Goal: Task Accomplishment & Management: Manage account settings

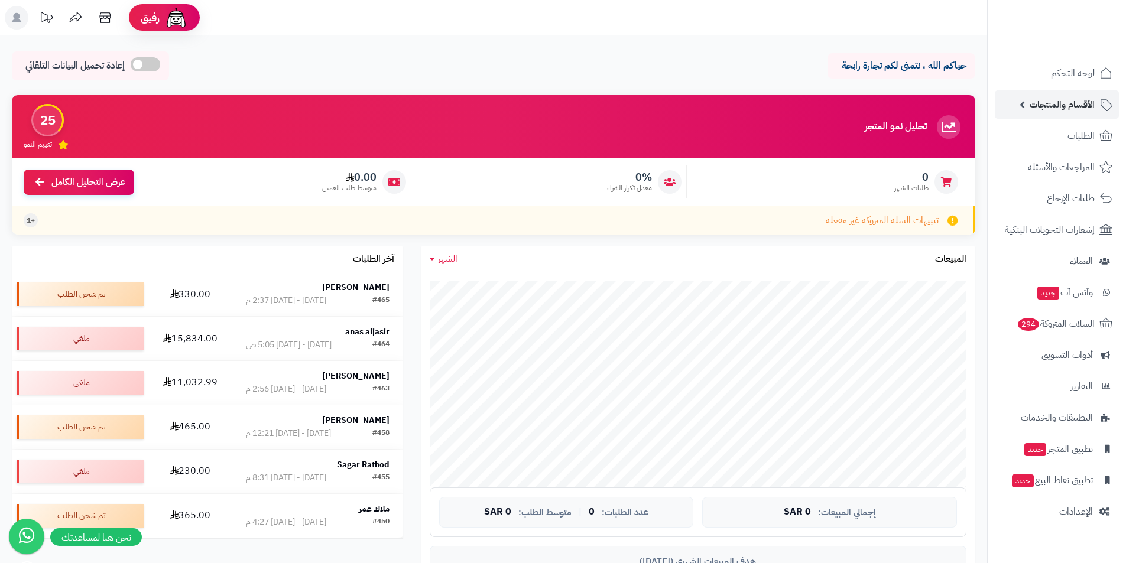
click at [1042, 104] on span "الأقسام والمنتجات" at bounding box center [1061, 104] width 65 height 17
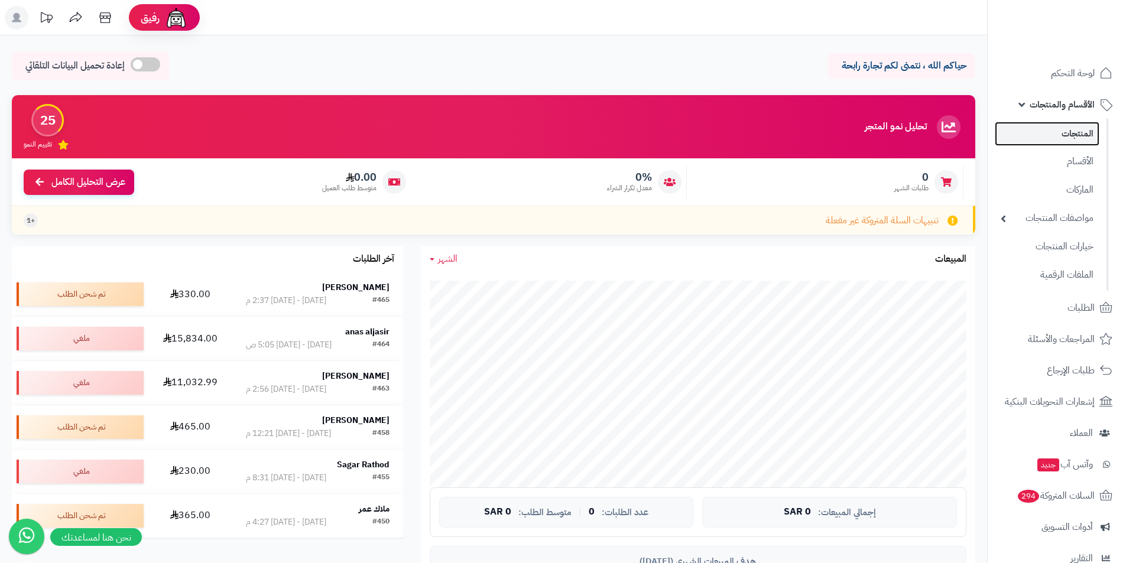
click at [1054, 130] on link "المنتجات" at bounding box center [1046, 134] width 105 height 24
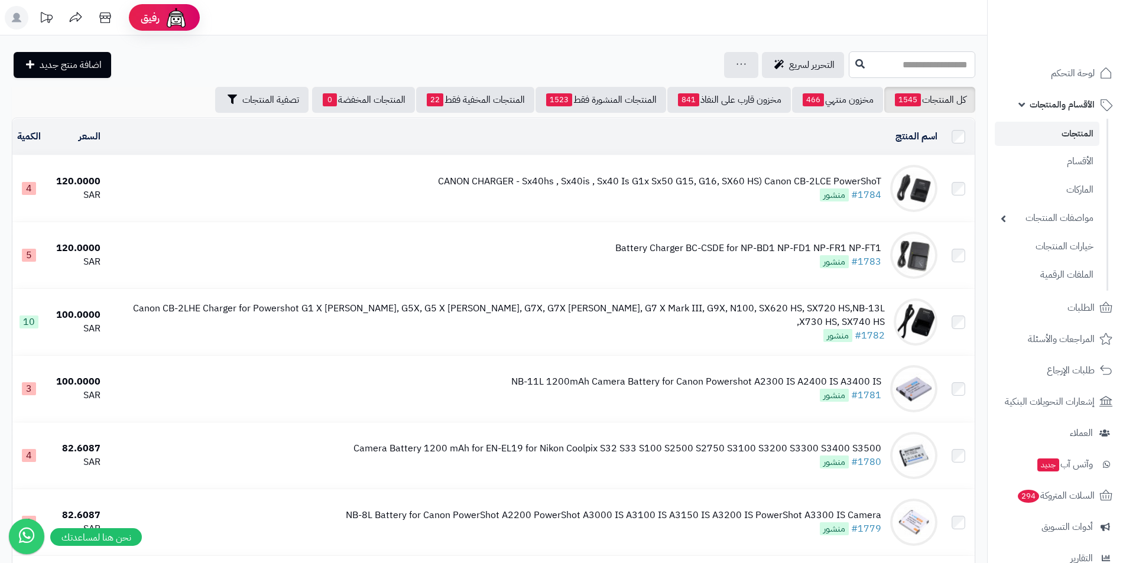
click at [863, 63] on input "text" at bounding box center [911, 64] width 126 height 27
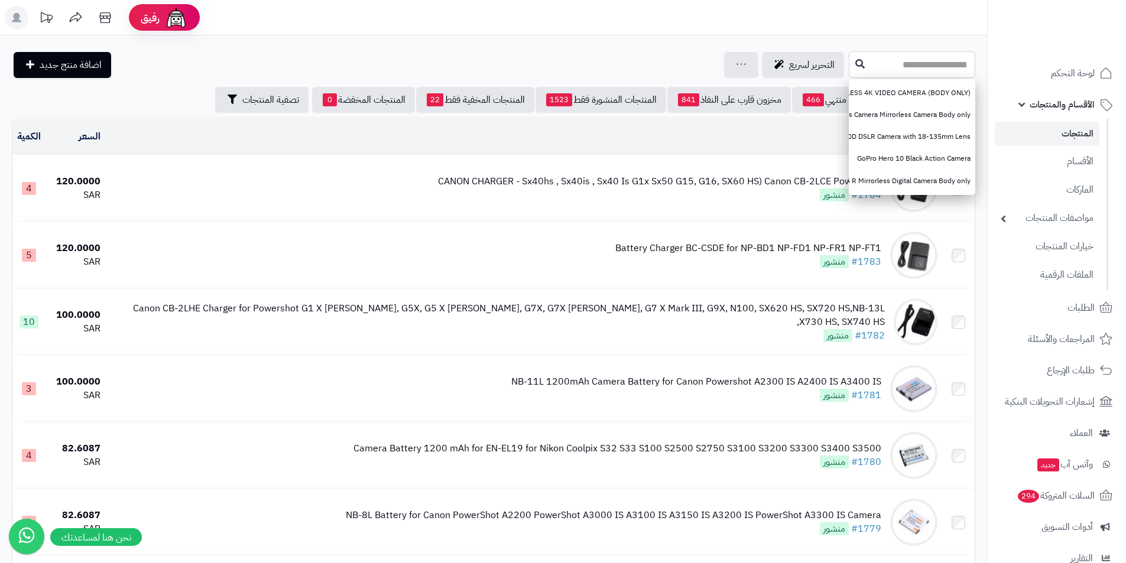
paste input "**********"
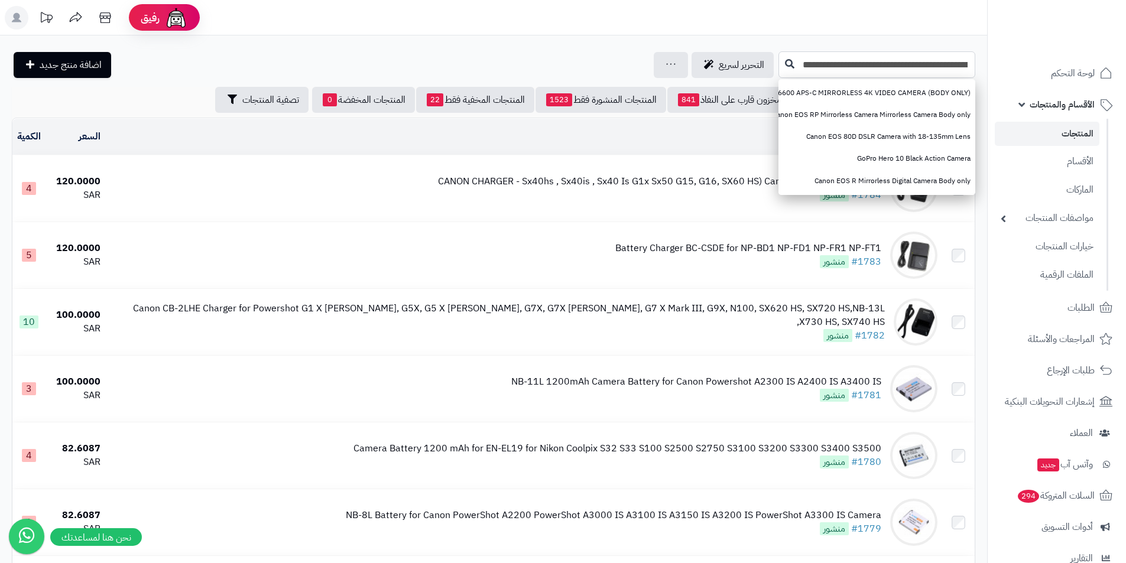
click at [851, 70] on input "**********" at bounding box center [876, 64] width 197 height 27
paste input "text"
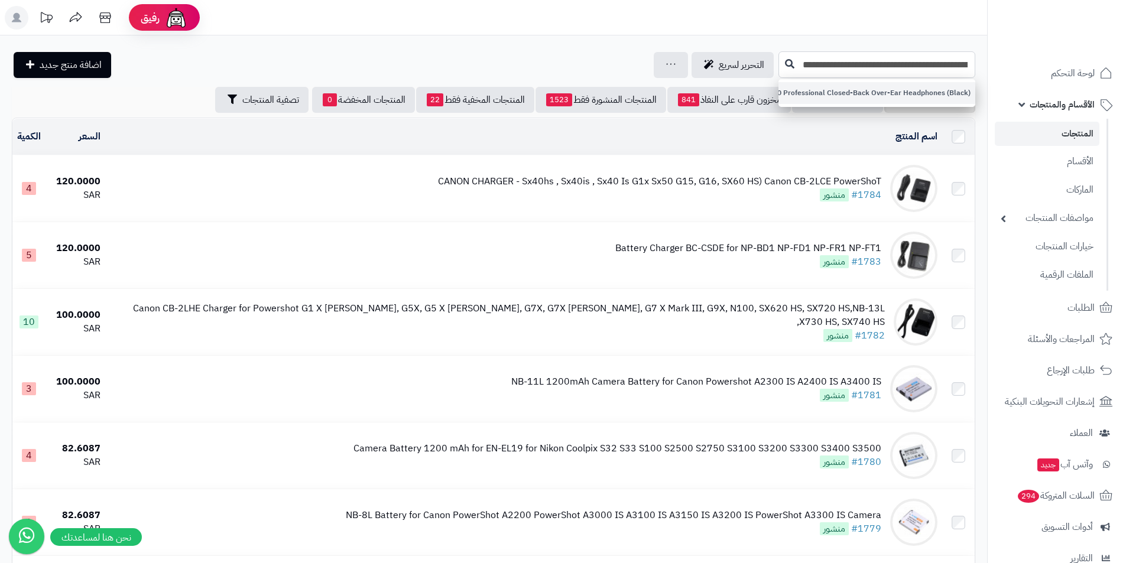
type input "**********"
click at [839, 88] on link "RODE NTH-100 Professional Closed-Back Over-Ear Headphones (Black)" at bounding box center [876, 93] width 197 height 22
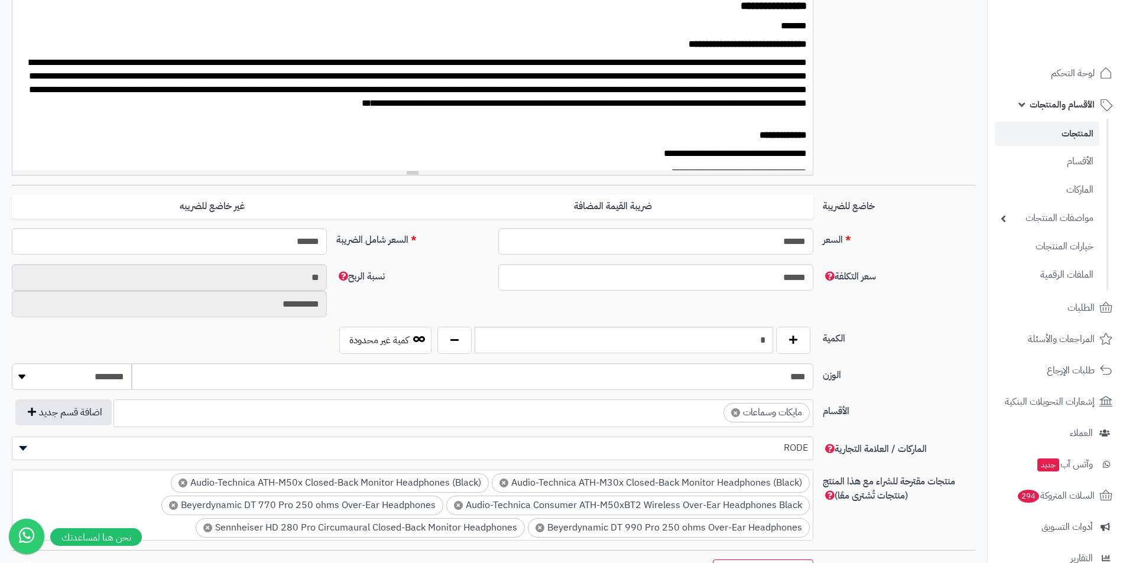
scroll to position [354, 0]
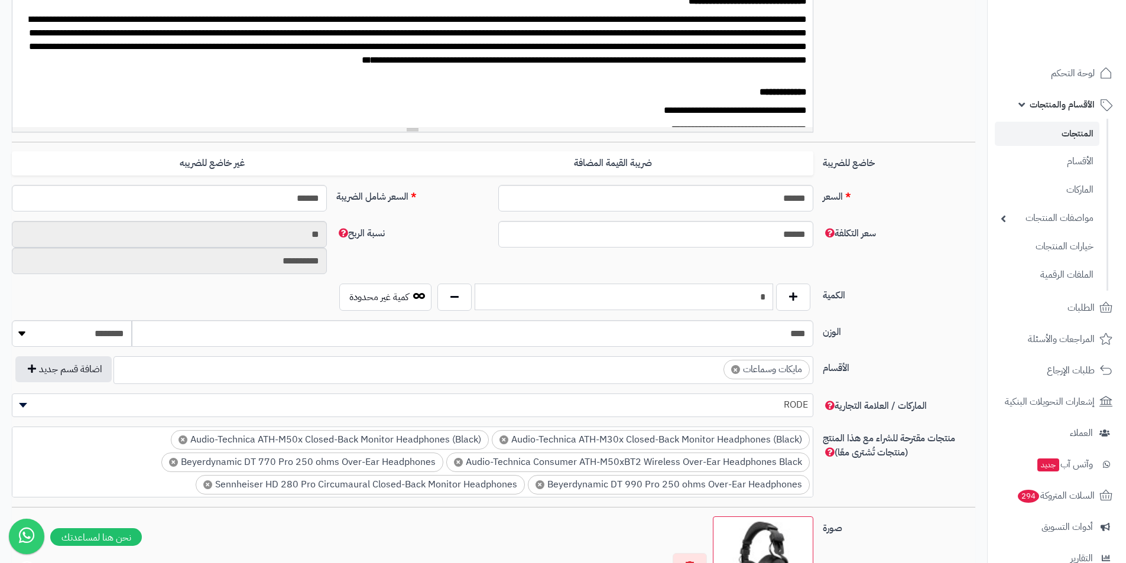
click at [736, 296] on input "*" at bounding box center [623, 297] width 298 height 27
type input "*"
drag, startPoint x: 921, startPoint y: 302, endPoint x: 375, endPoint y: 182, distance: 558.4
click at [917, 302] on label "الكمية" at bounding box center [899, 293] width 162 height 19
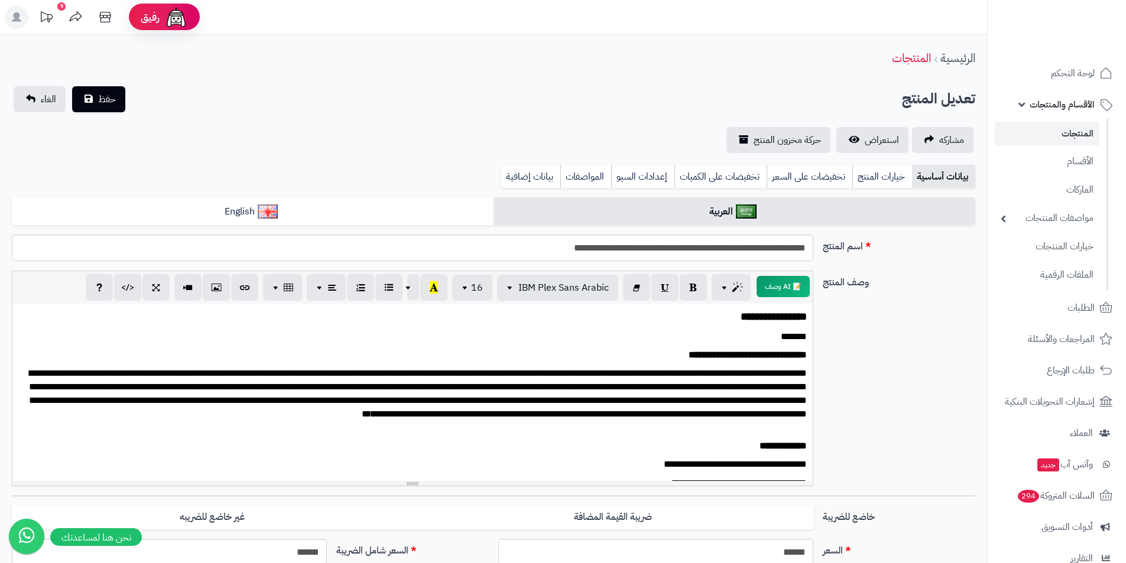
scroll to position [0, 0]
click at [106, 105] on span "حفظ" at bounding box center [107, 99] width 18 height 14
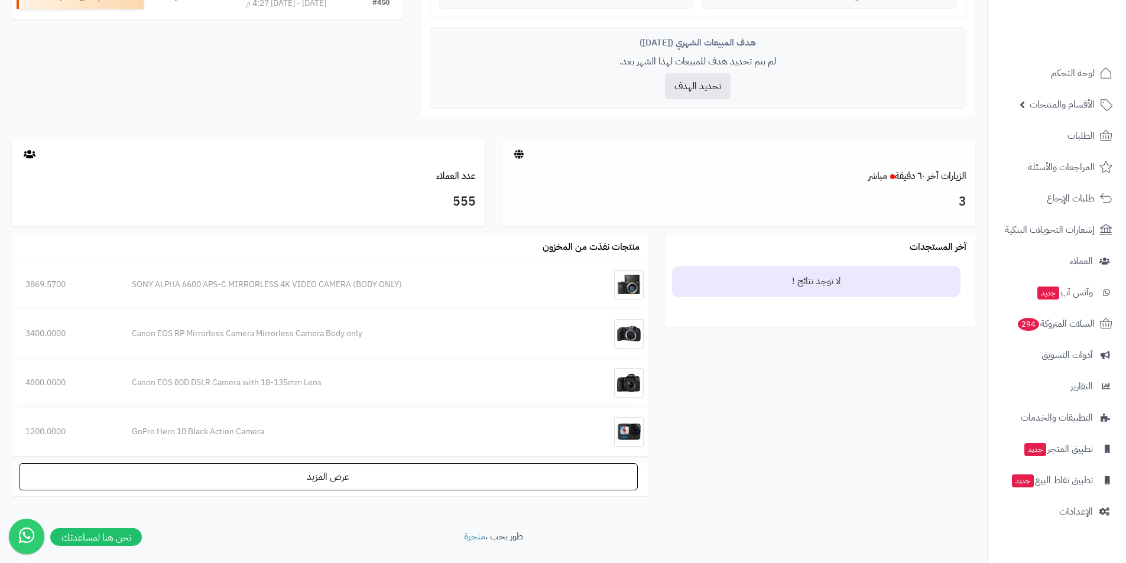
scroll to position [545, 0]
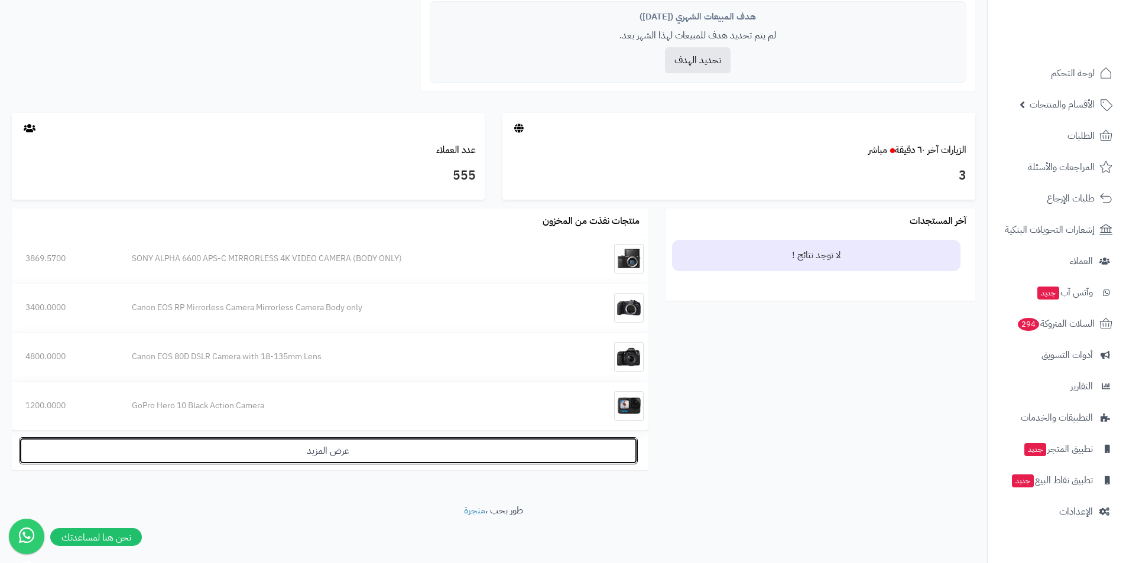
click at [340, 453] on link "عرض المزيد" at bounding box center [328, 450] width 619 height 27
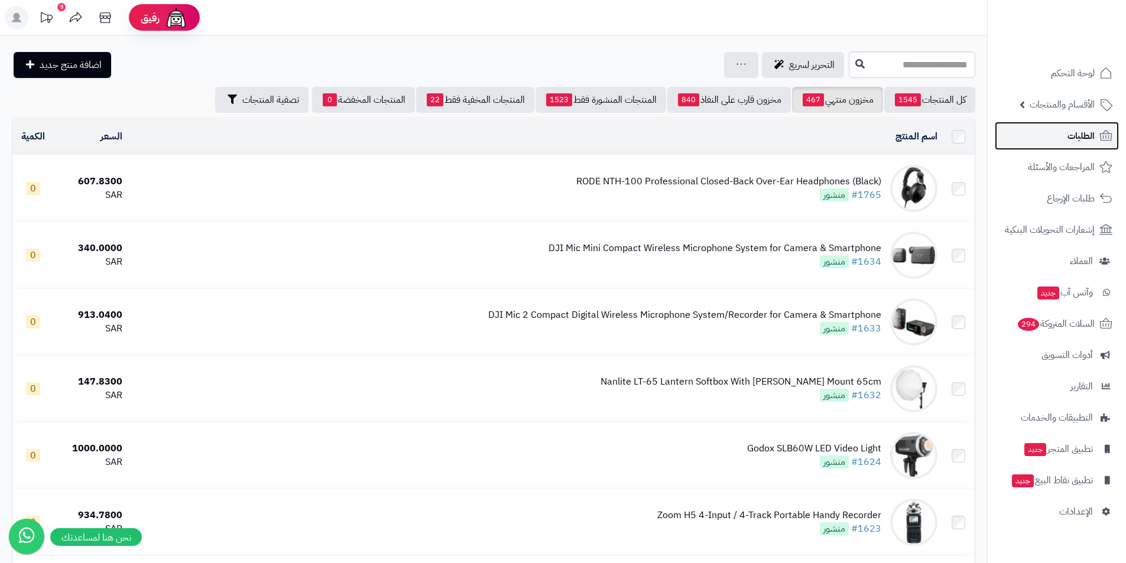
click at [1081, 136] on span "الطلبات" at bounding box center [1080, 136] width 27 height 17
